Goal: Task Accomplishment & Management: Complete application form

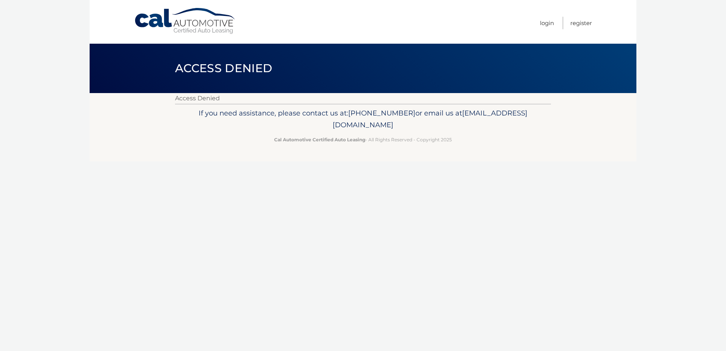
click at [189, 24] on link "Cal Automotive" at bounding box center [185, 21] width 103 height 27
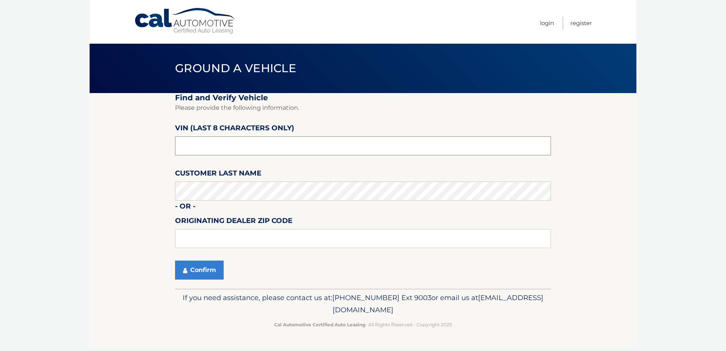
click at [220, 142] on input "text" at bounding box center [363, 145] width 376 height 19
type input "nn239311"
click at [211, 269] on button "Confirm" at bounding box center [199, 270] width 49 height 19
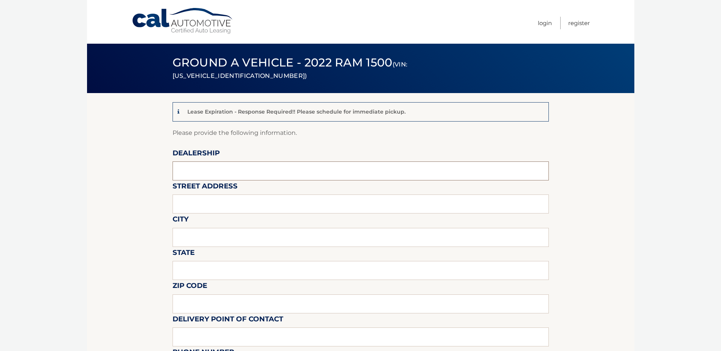
click at [231, 169] on input "text" at bounding box center [360, 170] width 376 height 19
type input "TRANSITOWNE DCJR OF WEST SENECA"
type input "2989 Transit Road"
type input "ELMA"
type input "NY"
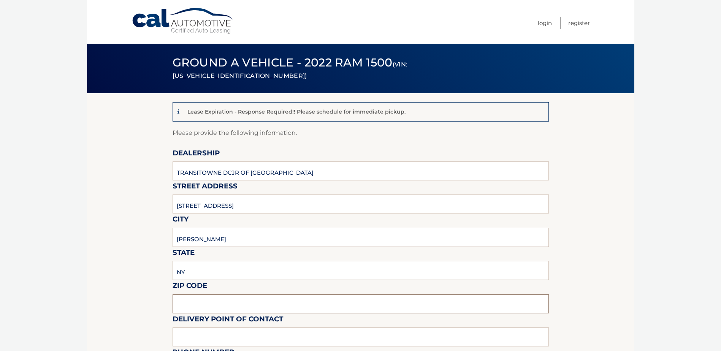
type input "14059"
type input "Travis R Alessi"
type input "7166746400"
type input "talessi@transitowne.com"
type input "Travis R Alessi"
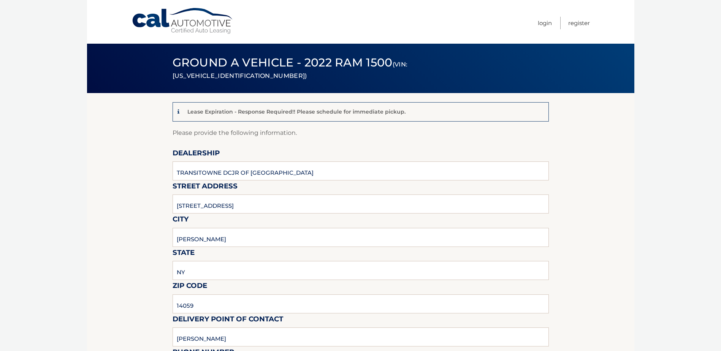
type input "7166746400"
type input "talessi@transitowne.com"
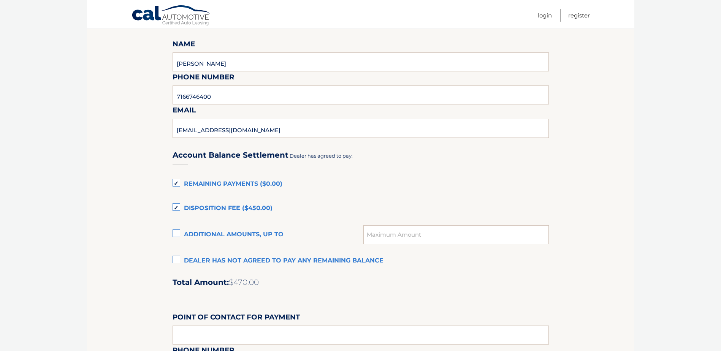
scroll to position [418, 0]
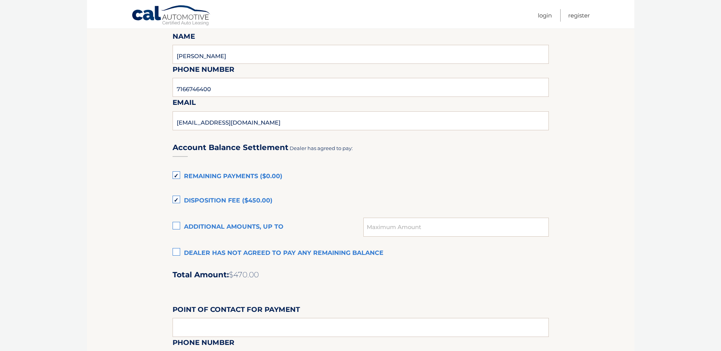
click at [173, 250] on label "Dealer has not agreed to pay any remaining balance" at bounding box center [360, 253] width 376 height 15
click at [0, 0] on input "Dealer has not agreed to pay any remaining balance" at bounding box center [0, 0] width 0 height 0
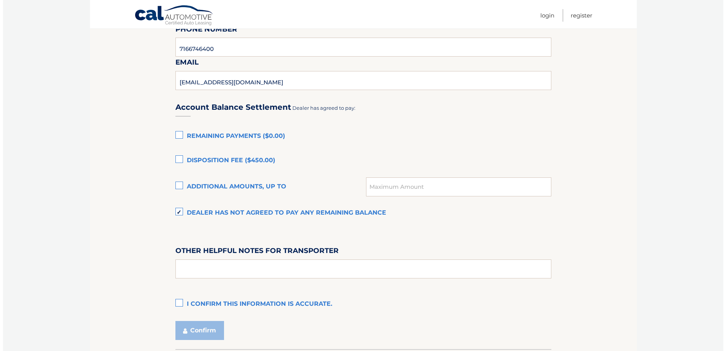
scroll to position [514, 0]
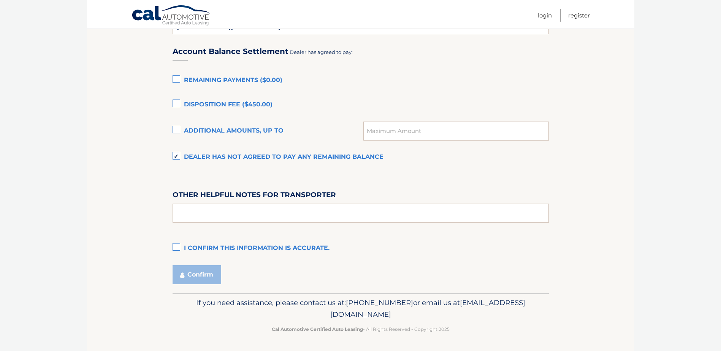
click at [177, 247] on label "I confirm this information is accurate." at bounding box center [360, 248] width 376 height 15
click at [0, 0] on input "I confirm this information is accurate." at bounding box center [0, 0] width 0 height 0
click at [207, 225] on div "Account Balance Settlement Dealer has agreed to pay: Remaining Payments ($0.00)…" at bounding box center [360, 146] width 376 height 219
click at [211, 218] on input "text" at bounding box center [360, 213] width 376 height 19
type input "off site storage lot"
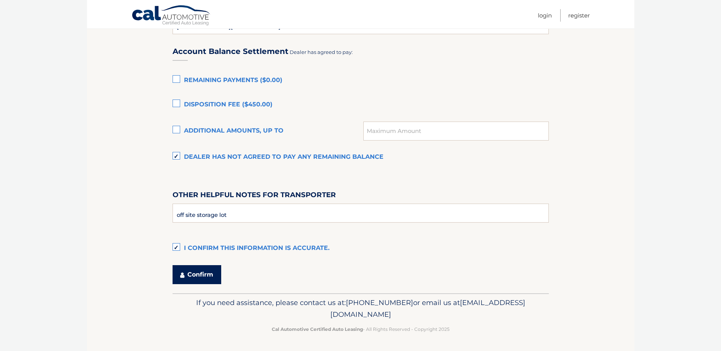
click at [208, 277] on button "Confirm" at bounding box center [196, 274] width 49 height 19
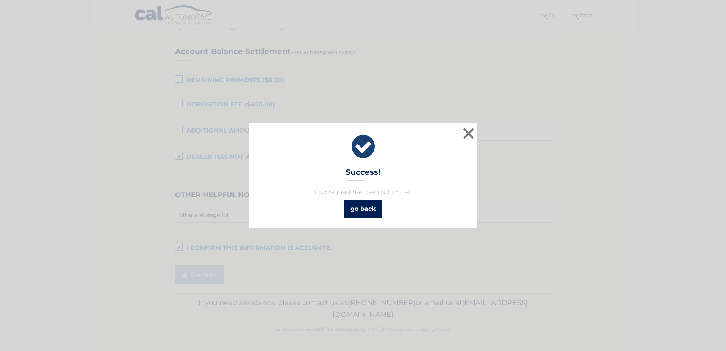
click at [356, 212] on link "go back" at bounding box center [363, 209] width 37 height 18
